Goal: Task Accomplishment & Management: Complete application form

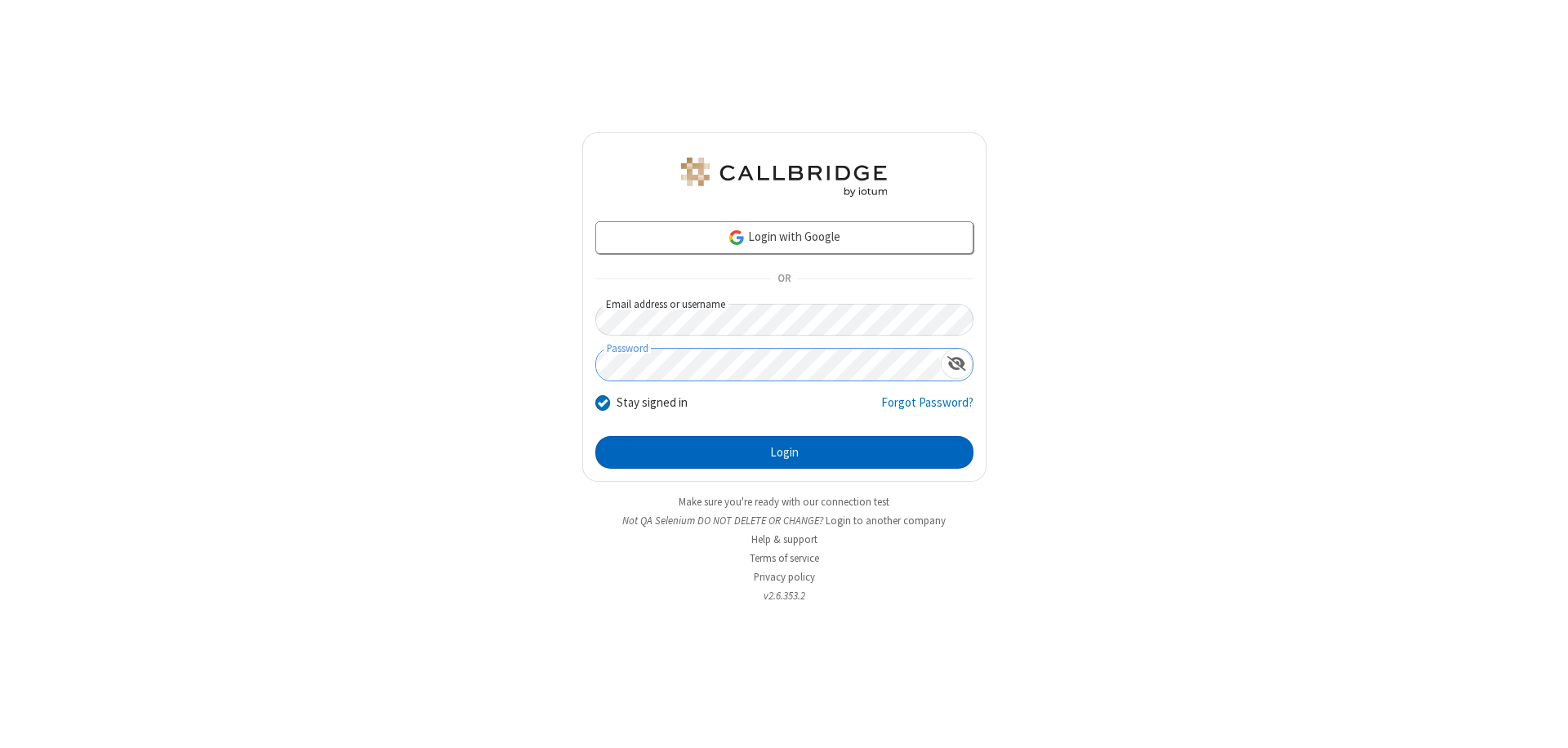
click at [784, 453] on button "Login" at bounding box center [784, 453] width 378 height 33
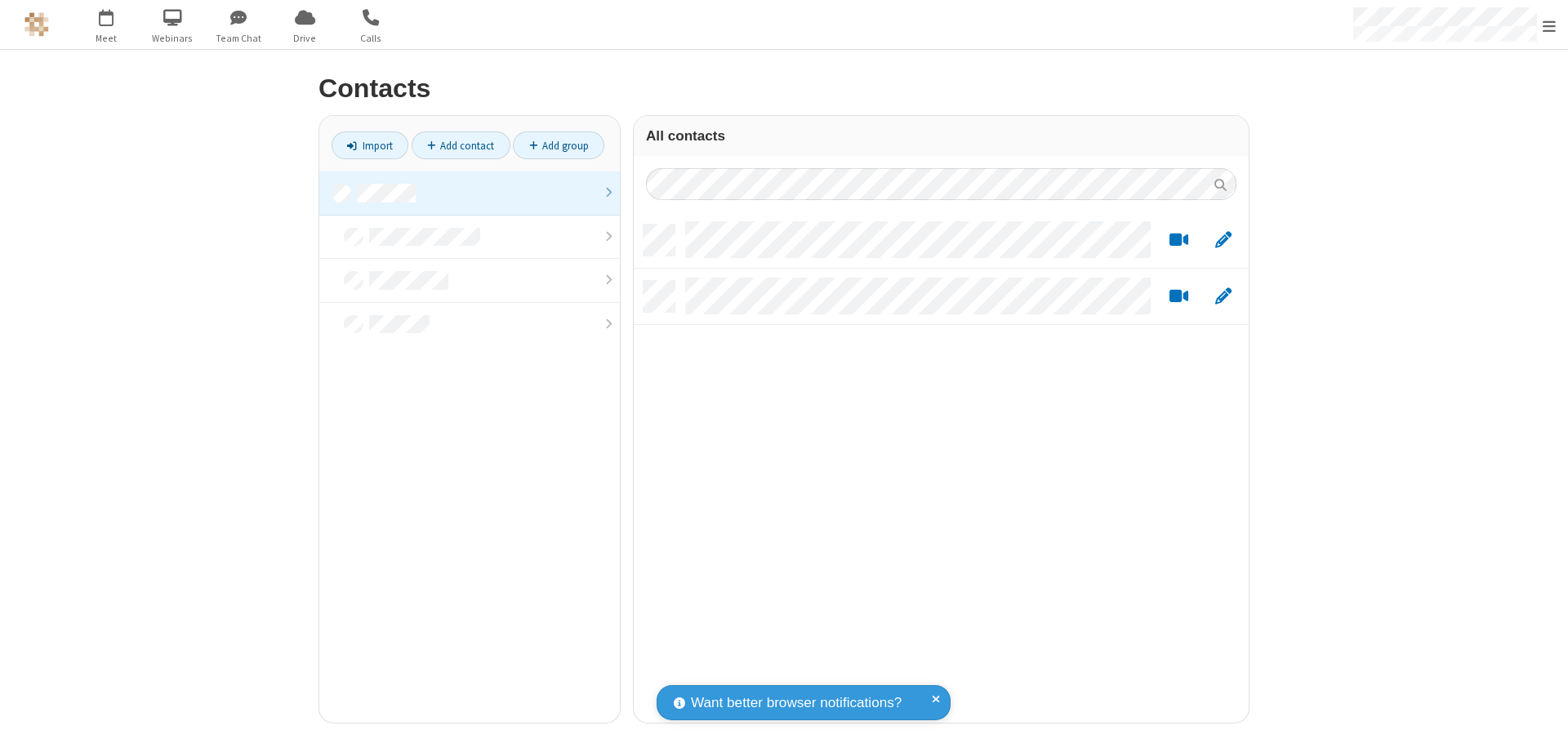
click at [469, 193] on link at bounding box center [469, 193] width 300 height 44
click at [461, 145] on link "Add contact" at bounding box center [461, 145] width 99 height 28
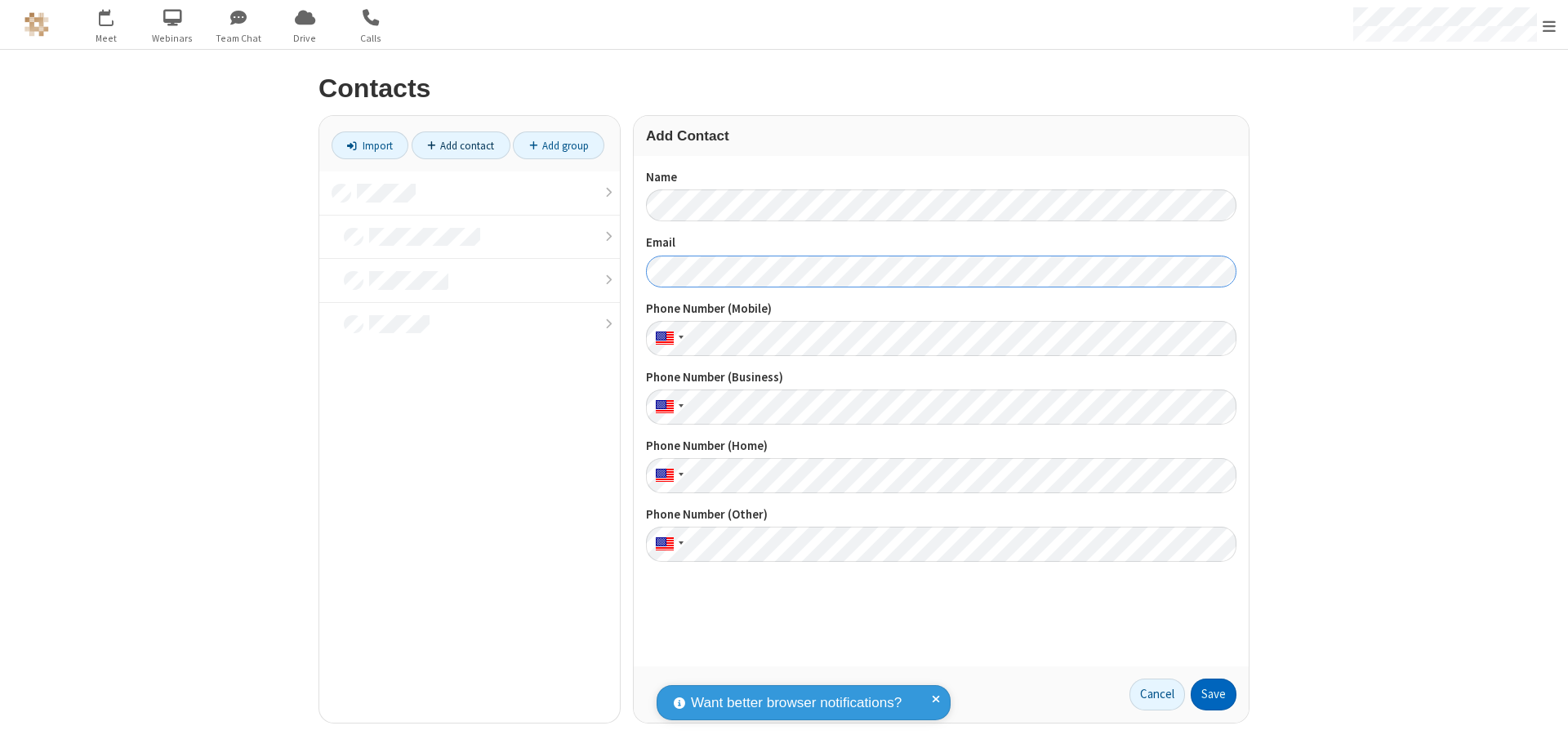
click at [1214, 694] on button "Save" at bounding box center [1213, 695] width 46 height 33
